Goal: Navigation & Orientation: Find specific page/section

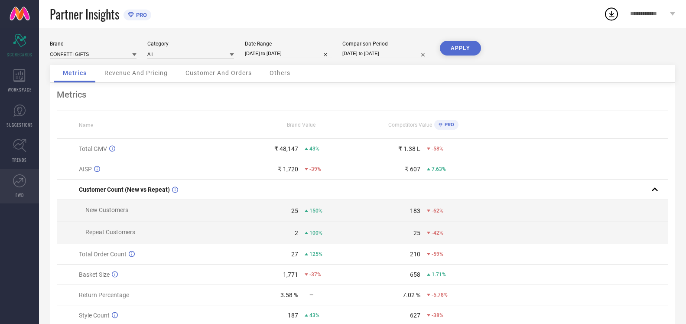
click at [15, 182] on icon at bounding box center [19, 181] width 10 height 6
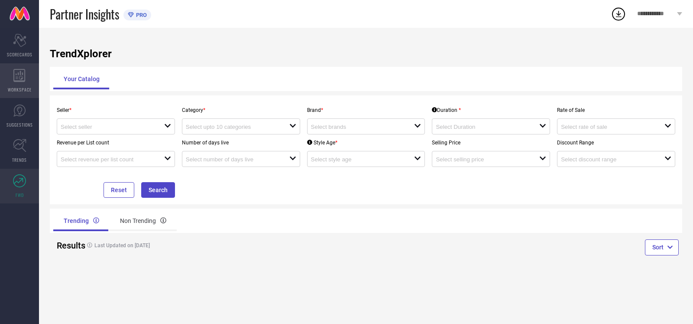
click at [16, 72] on icon at bounding box center [19, 75] width 12 height 13
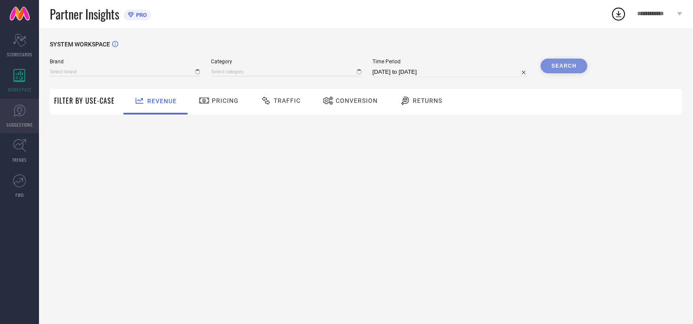
type input "CONFETTI GIFTS"
type input "All"
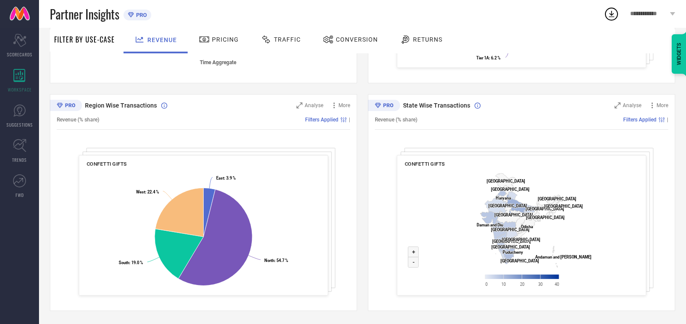
scroll to position [62, 0]
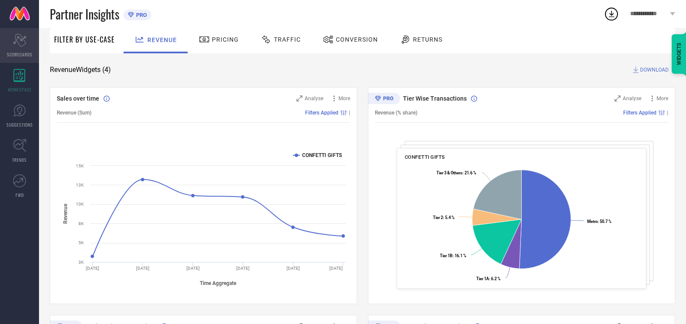
click at [28, 45] on div "Scorecard SCORECARDS" at bounding box center [19, 45] width 39 height 35
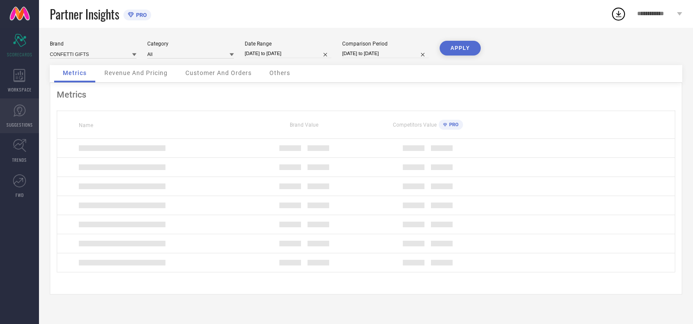
click at [19, 112] on icon at bounding box center [19, 110] width 13 height 13
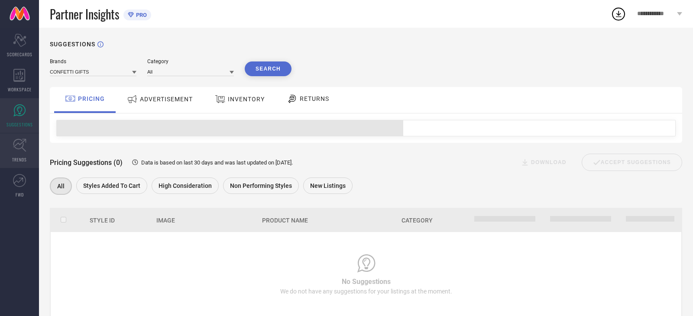
click at [19, 150] on icon at bounding box center [19, 145] width 13 height 13
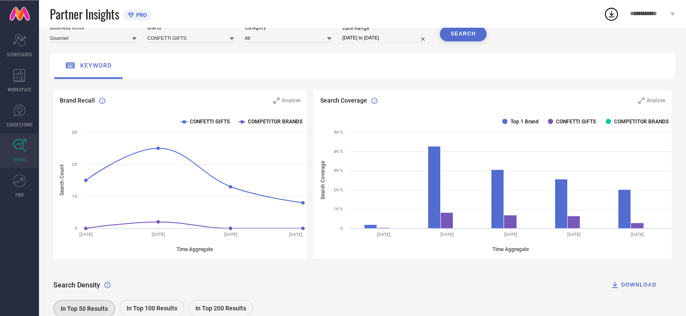
scroll to position [149, 0]
